Goal: Navigation & Orientation: Find specific page/section

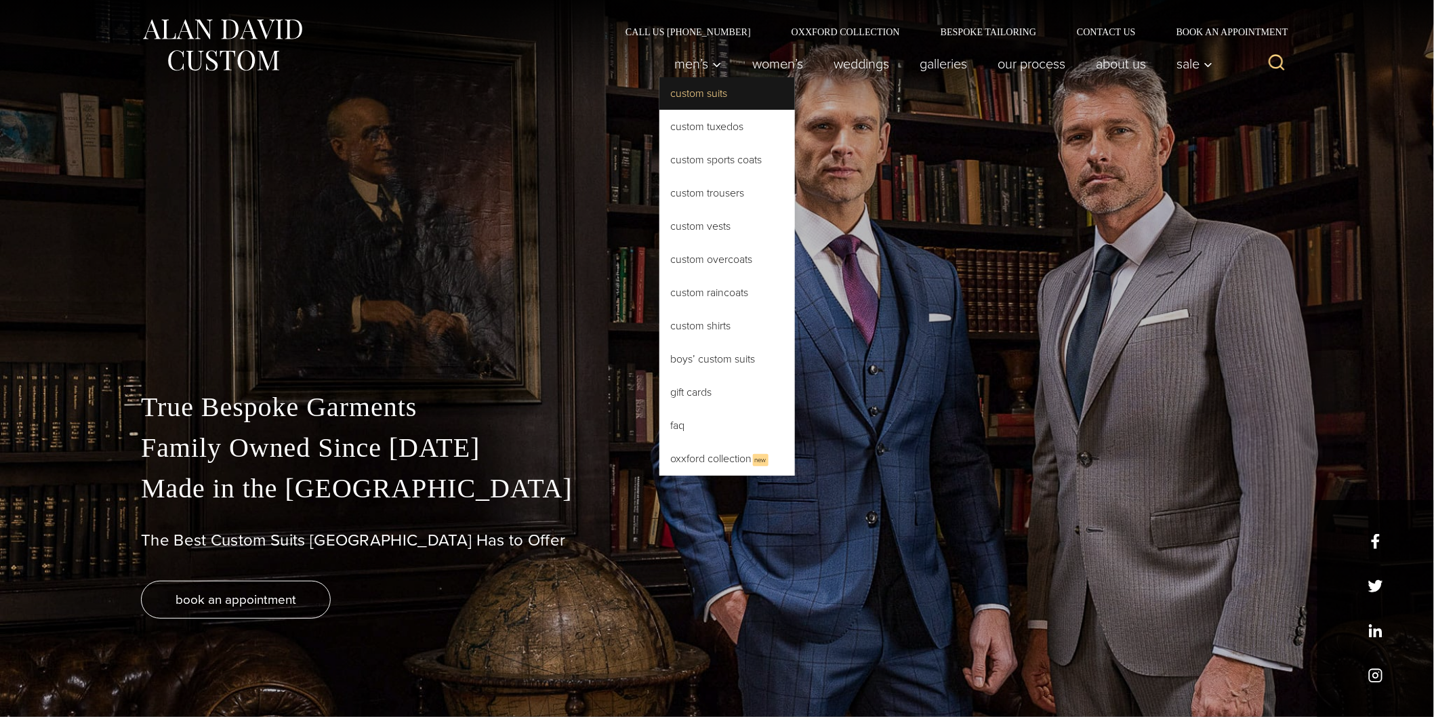
click at [695, 89] on link "Custom Suits" at bounding box center [727, 93] width 136 height 33
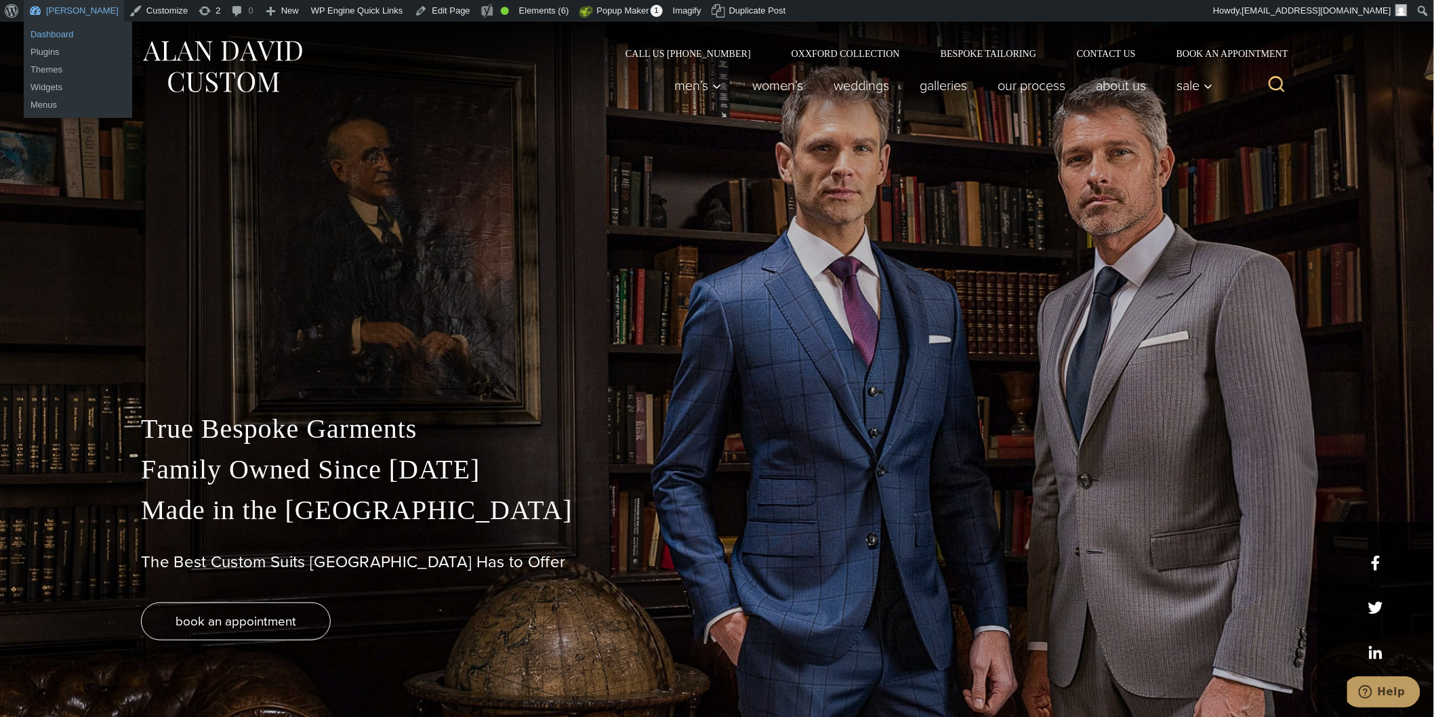
click at [48, 31] on link "Dashboard" at bounding box center [78, 35] width 108 height 18
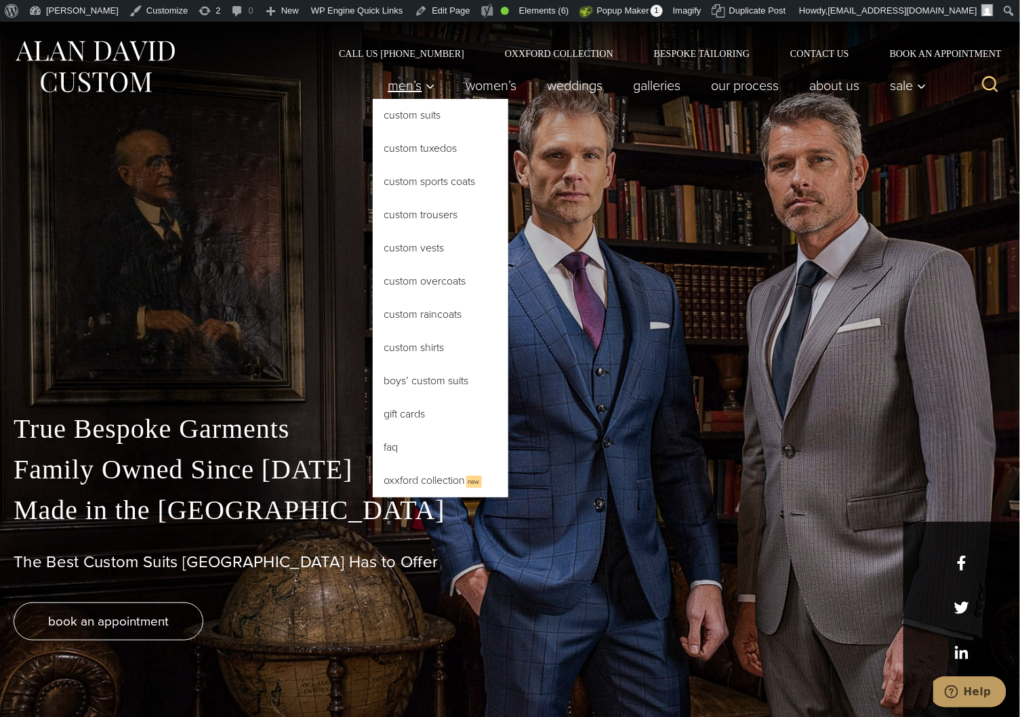
click at [402, 83] on span "Men’s" at bounding box center [411, 86] width 47 height 14
click at [400, 116] on link "Custom Suits" at bounding box center [441, 115] width 136 height 33
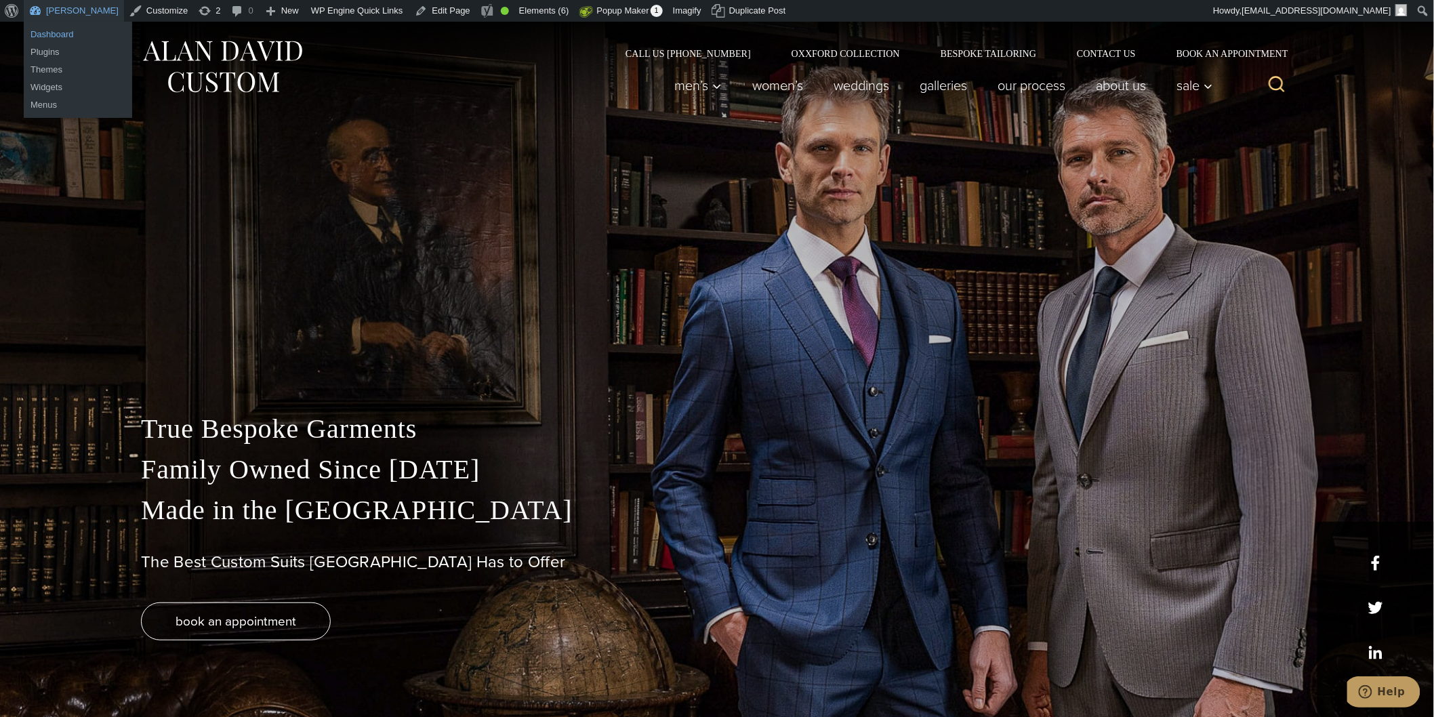
click at [58, 33] on link "Dashboard" at bounding box center [78, 35] width 108 height 18
